Goal: Task Accomplishment & Management: Manage account settings

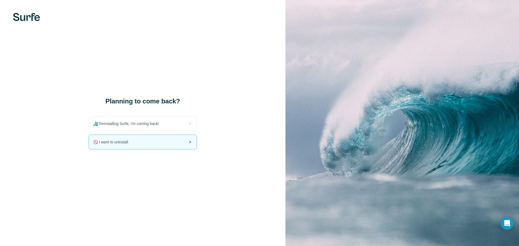
click at [136, 144] on div "🚫 I want to uninstall" at bounding box center [143, 142] width 108 height 14
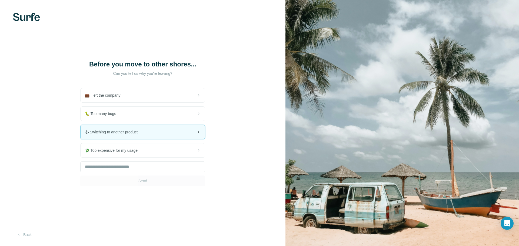
click at [152, 138] on div "🕹 Switching to another product" at bounding box center [143, 132] width 124 height 14
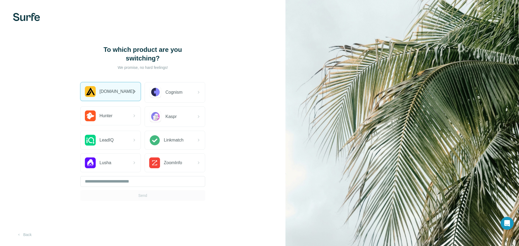
click at [111, 86] on div "[DOMAIN_NAME]" at bounding box center [108, 91] width 46 height 11
